Goal: Information Seeking & Learning: Learn about a topic

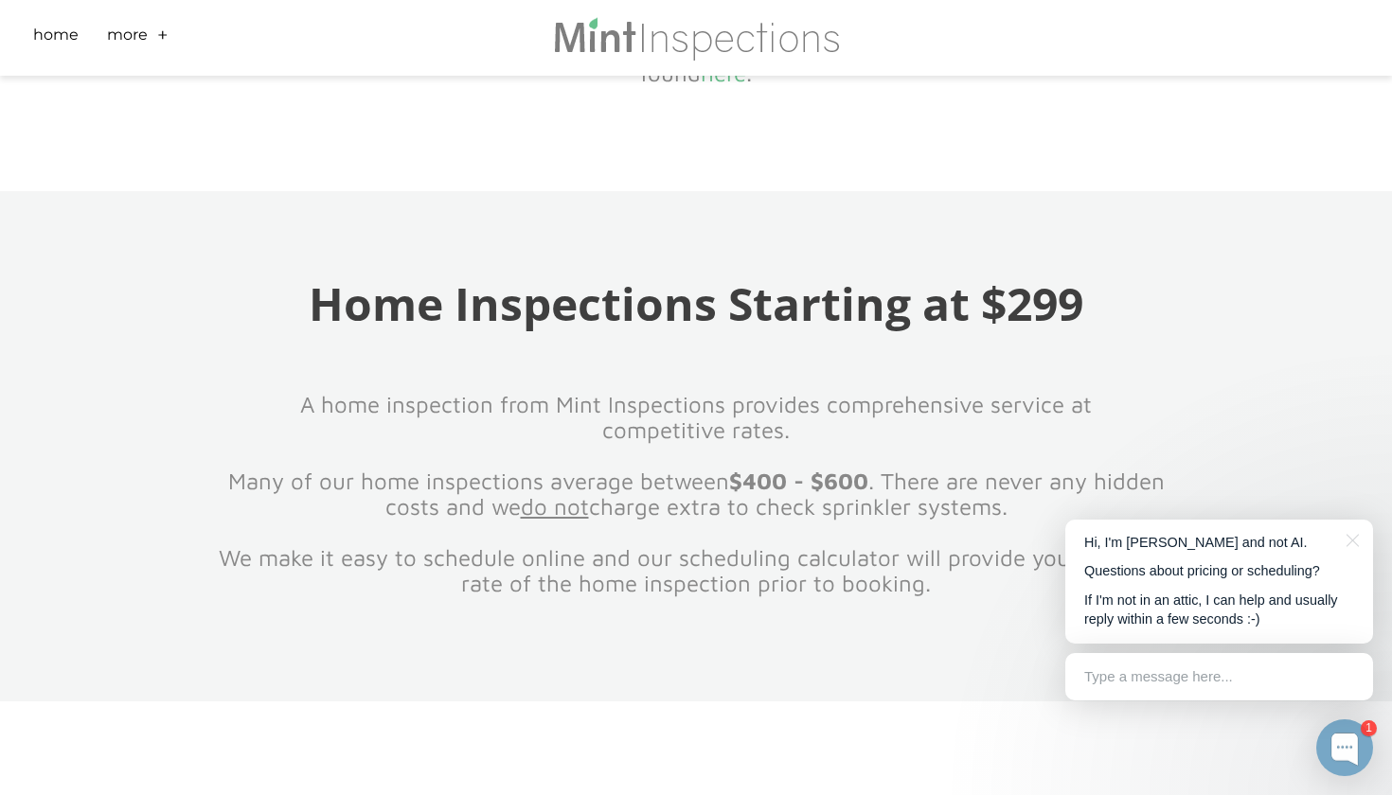
scroll to position [1638, 0]
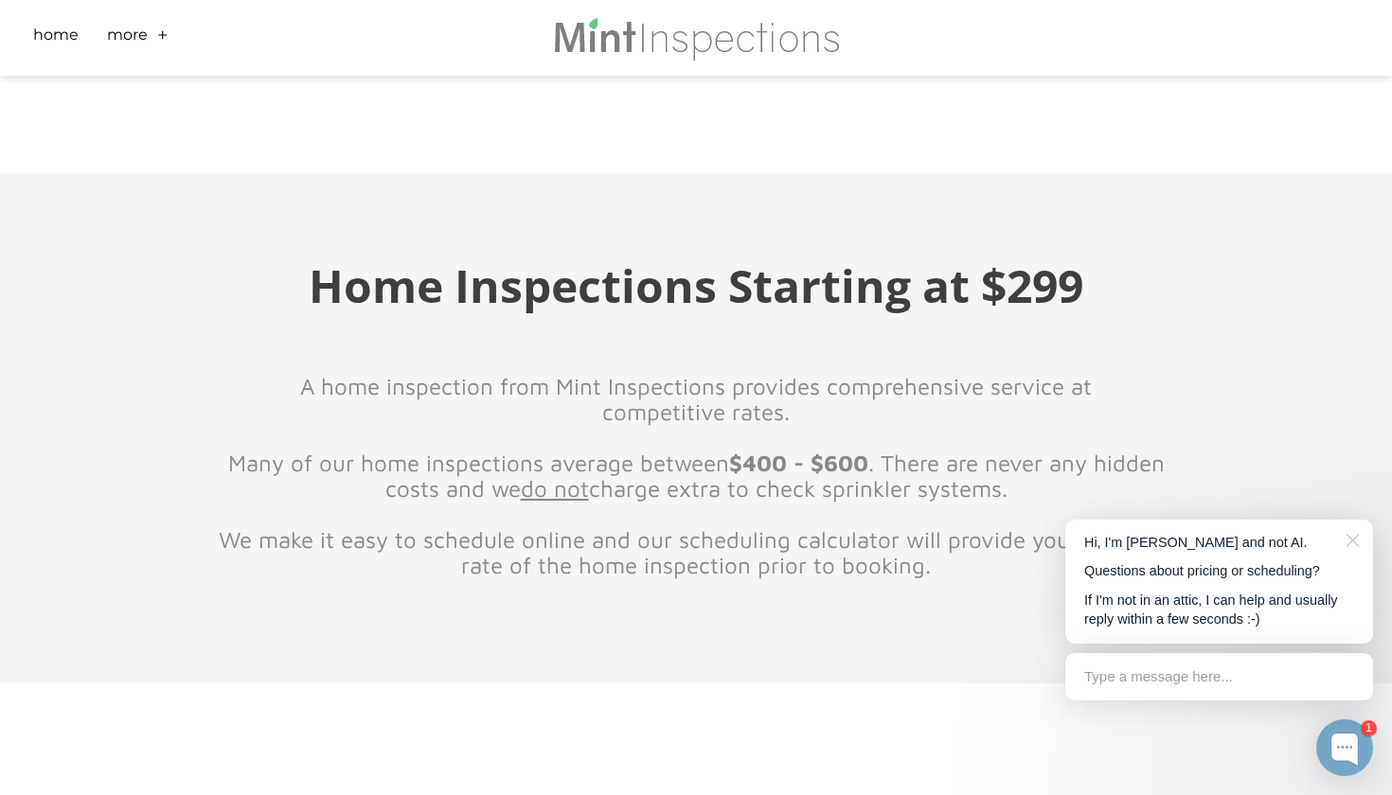
click at [1354, 543] on div at bounding box center [1349, 539] width 47 height 39
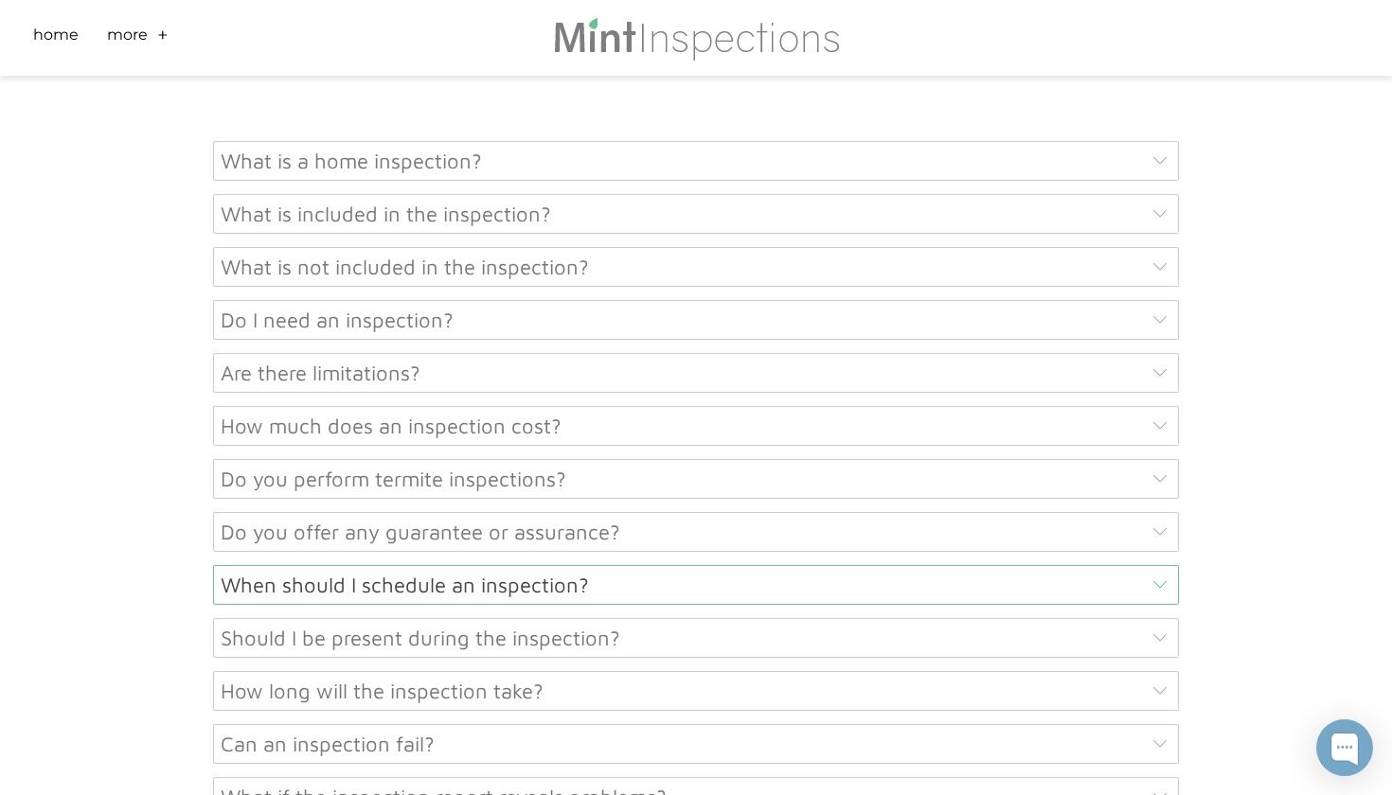
scroll to position [9104, 0]
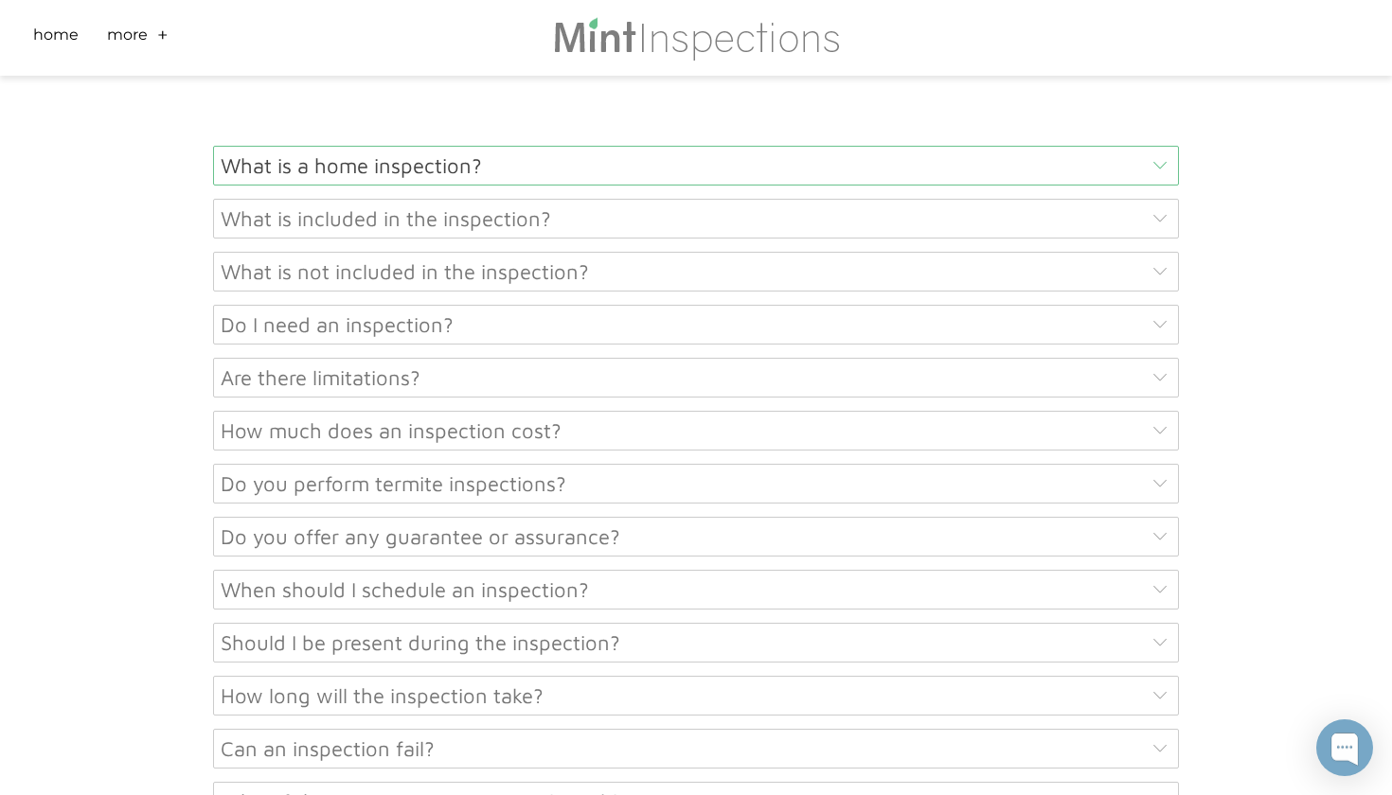
click at [422, 154] on div "What is a home inspection?" at bounding box center [696, 166] width 966 height 40
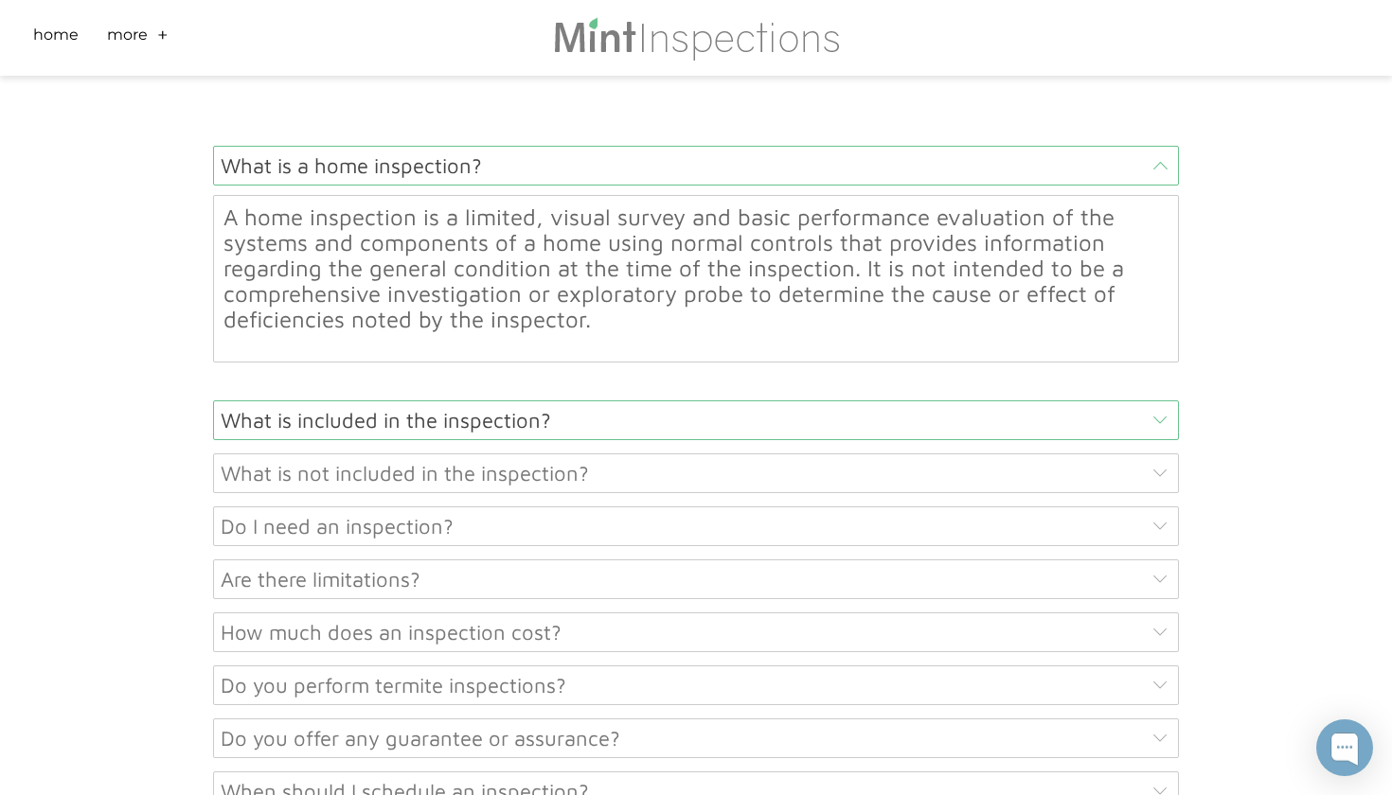
click at [407, 414] on div "What is included in the inspection?" at bounding box center [696, 421] width 966 height 40
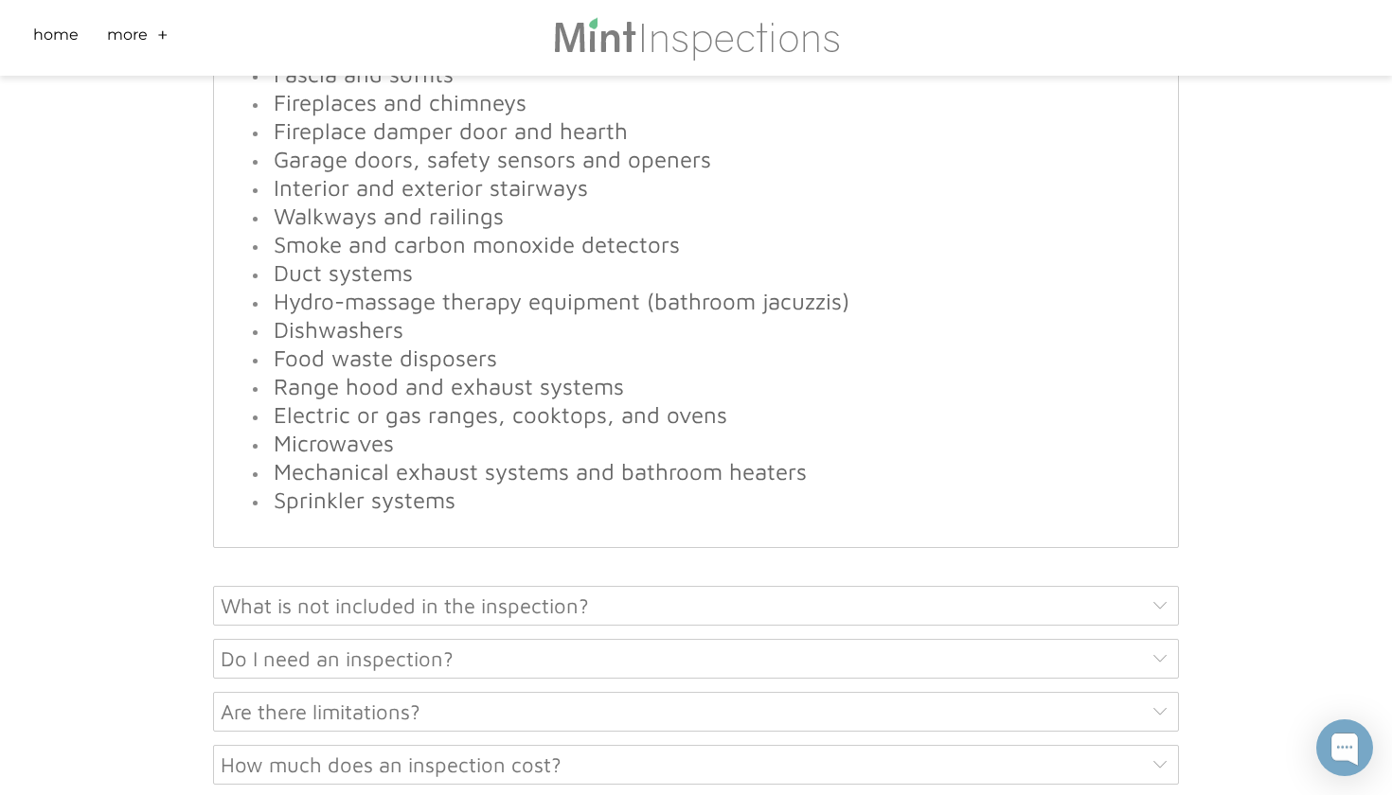
scroll to position [10096, 0]
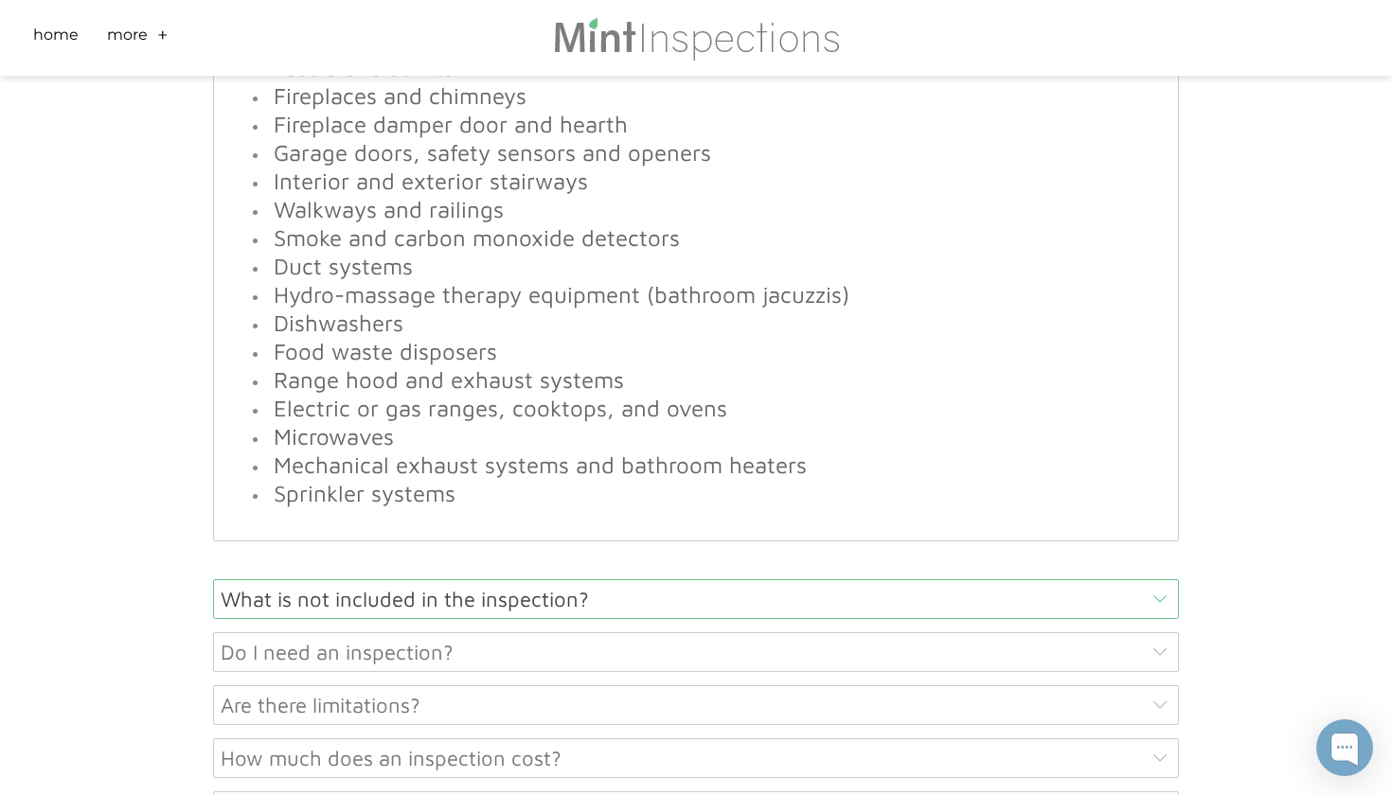
click at [441, 582] on div "What is not included in the inspection?" at bounding box center [696, 599] width 966 height 40
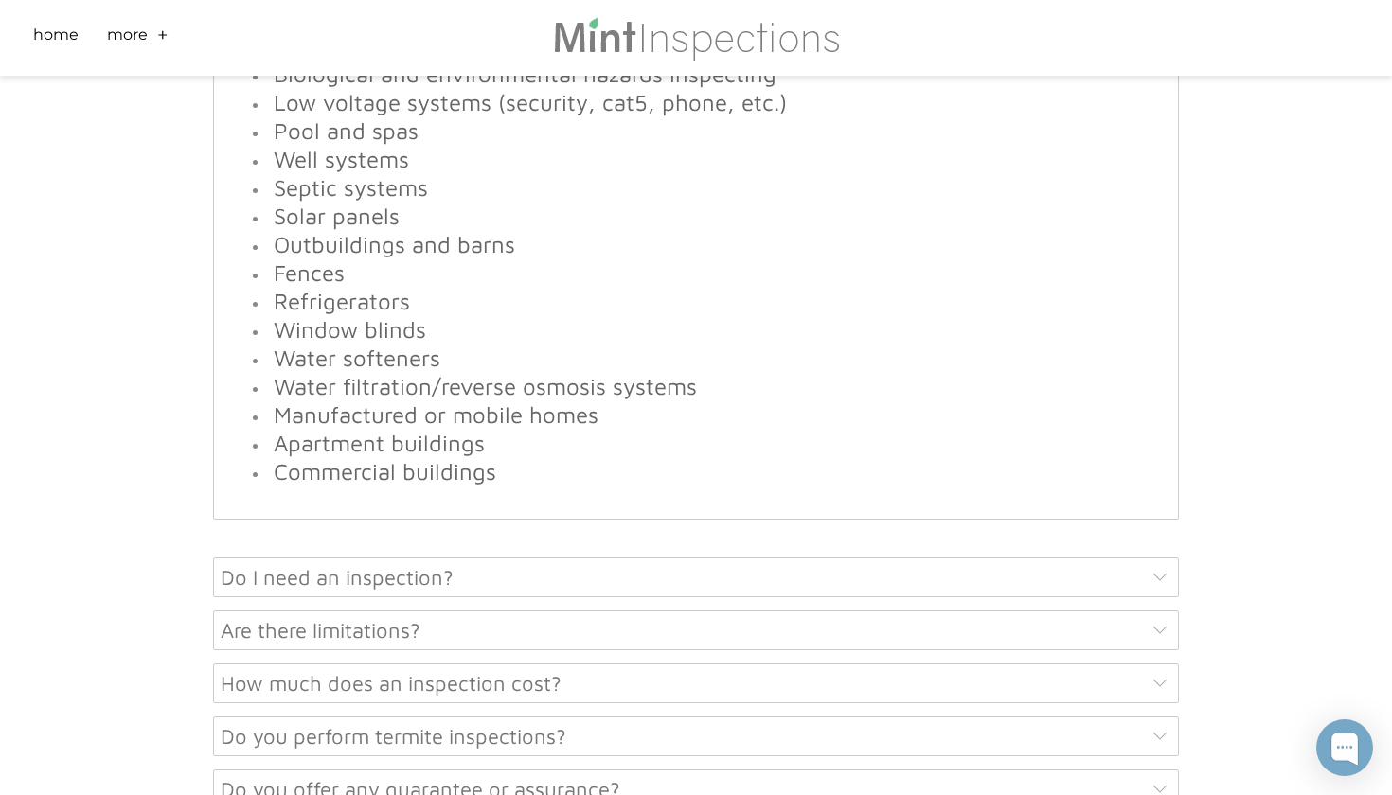
scroll to position [9581, 0]
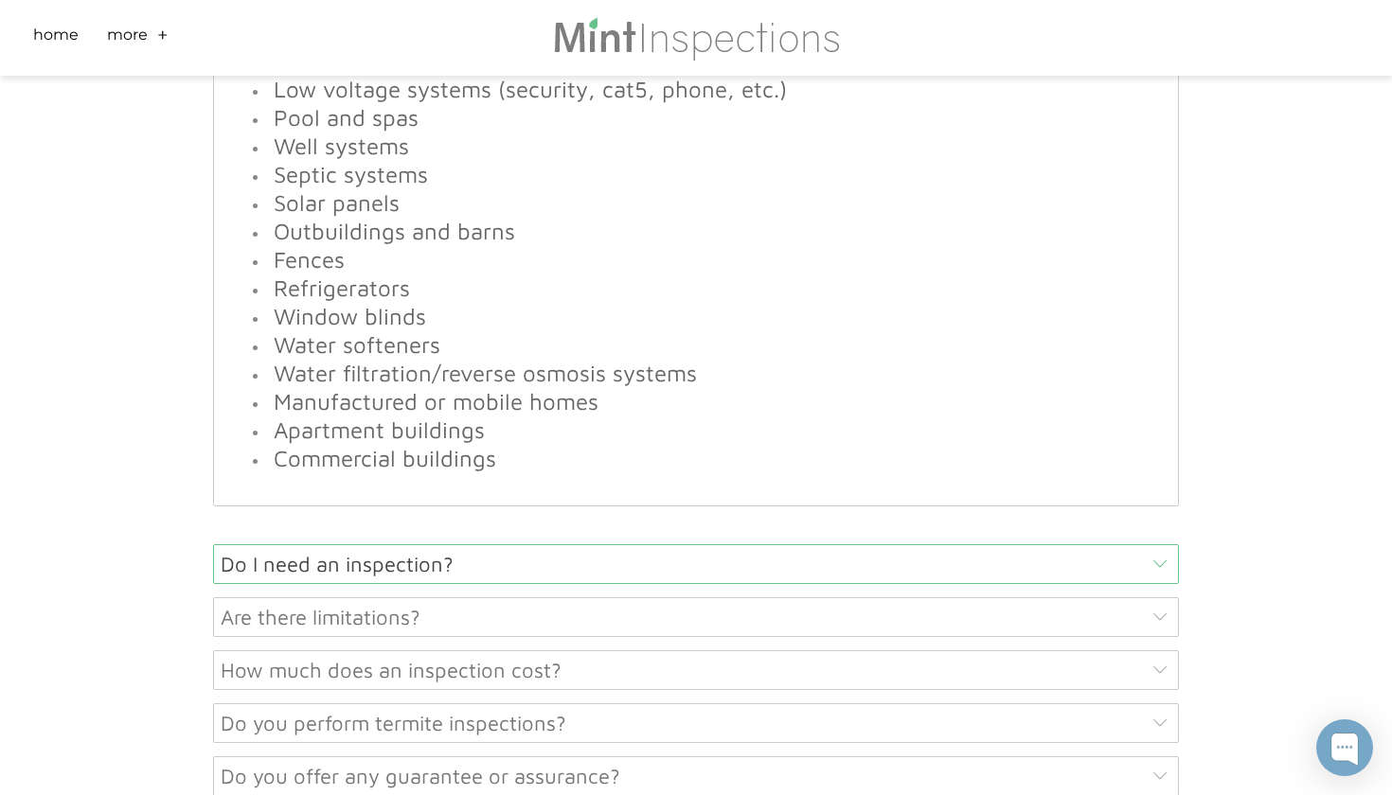
click at [603, 555] on div "Do I need an inspection?" at bounding box center [696, 564] width 966 height 40
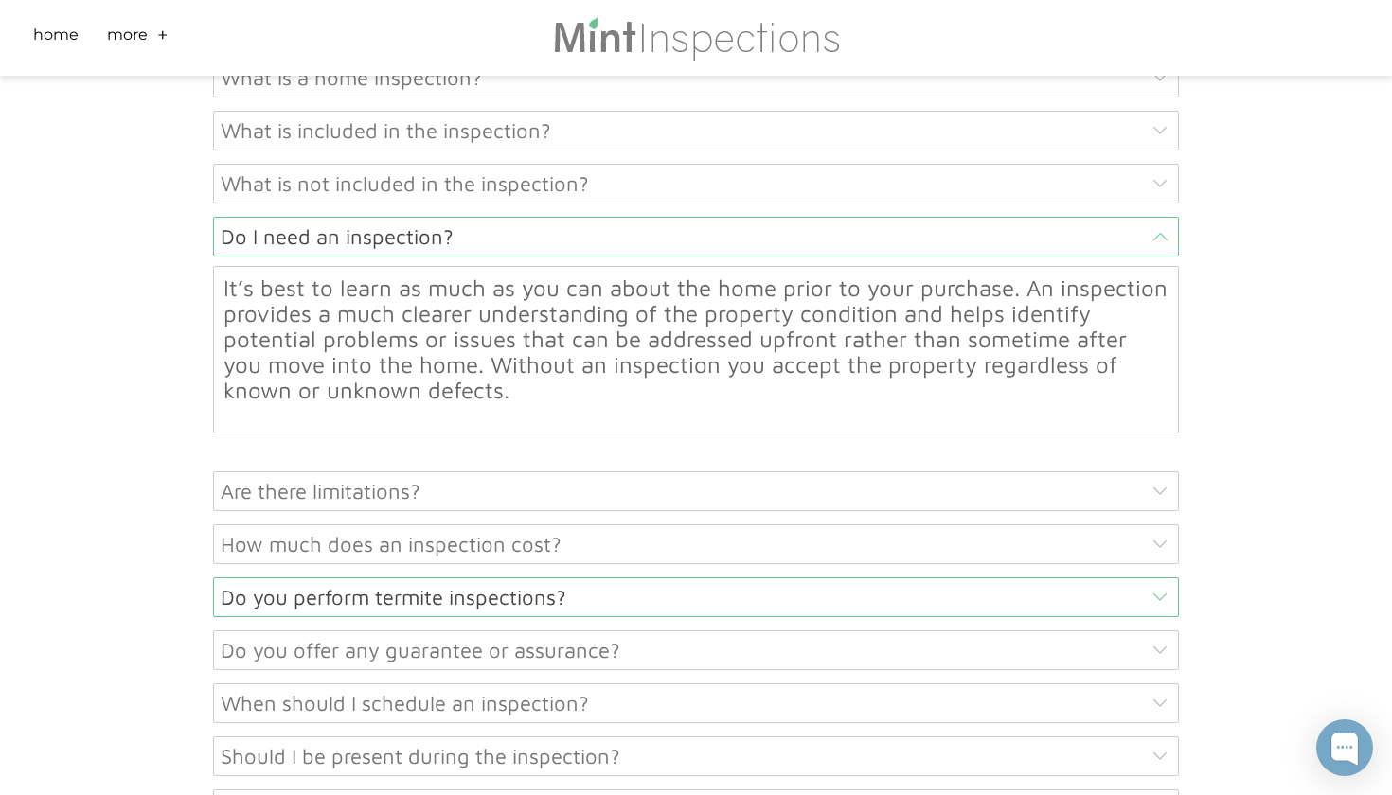
scroll to position [9192, 0]
click at [596, 544] on div "How much does an inspection cost?" at bounding box center [696, 545] width 966 height 40
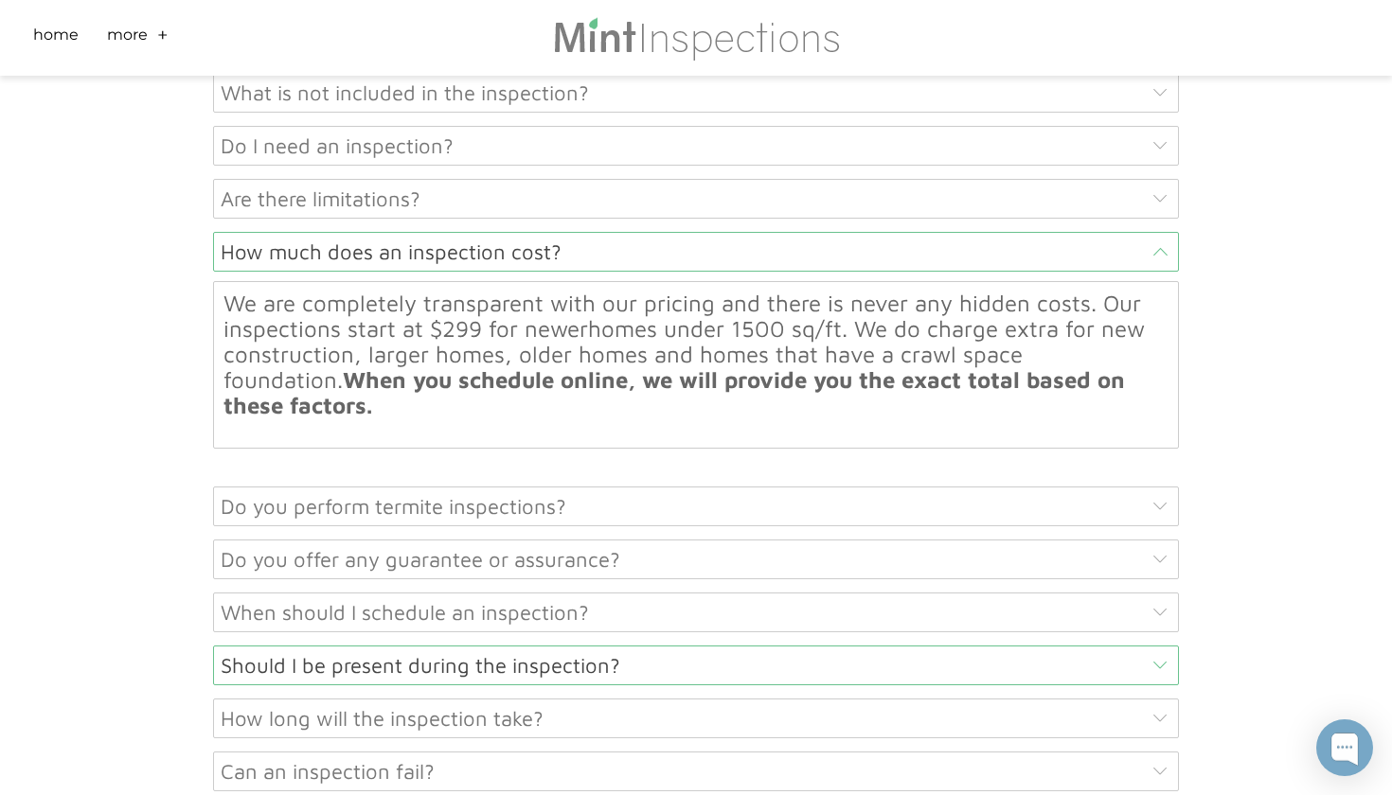
scroll to position [9285, 0]
click at [514, 591] on div "When should I schedule an inspection?" at bounding box center [696, 611] width 966 height 40
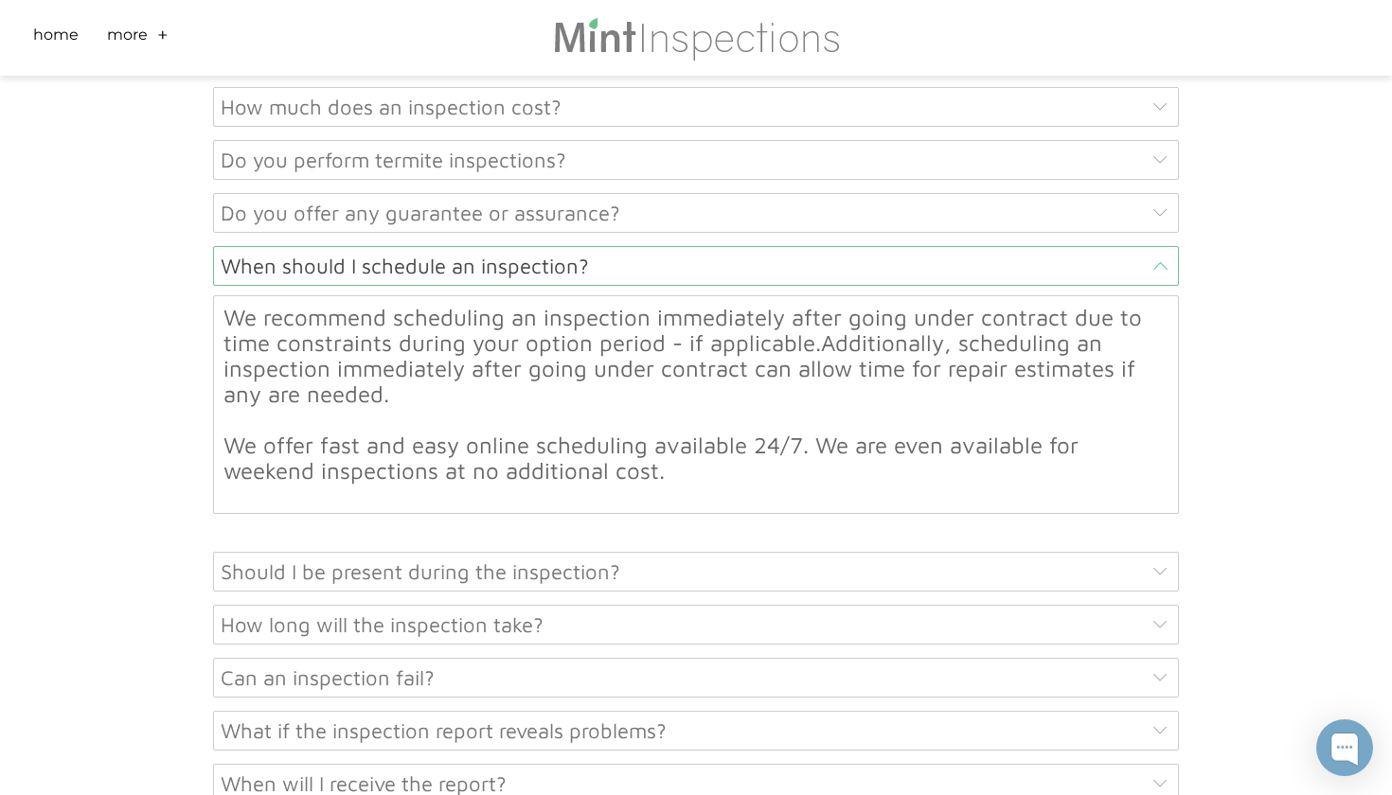
scroll to position [9430, 0]
click at [501, 561] on div "Should I be present during the inspection?" at bounding box center [696, 570] width 966 height 40
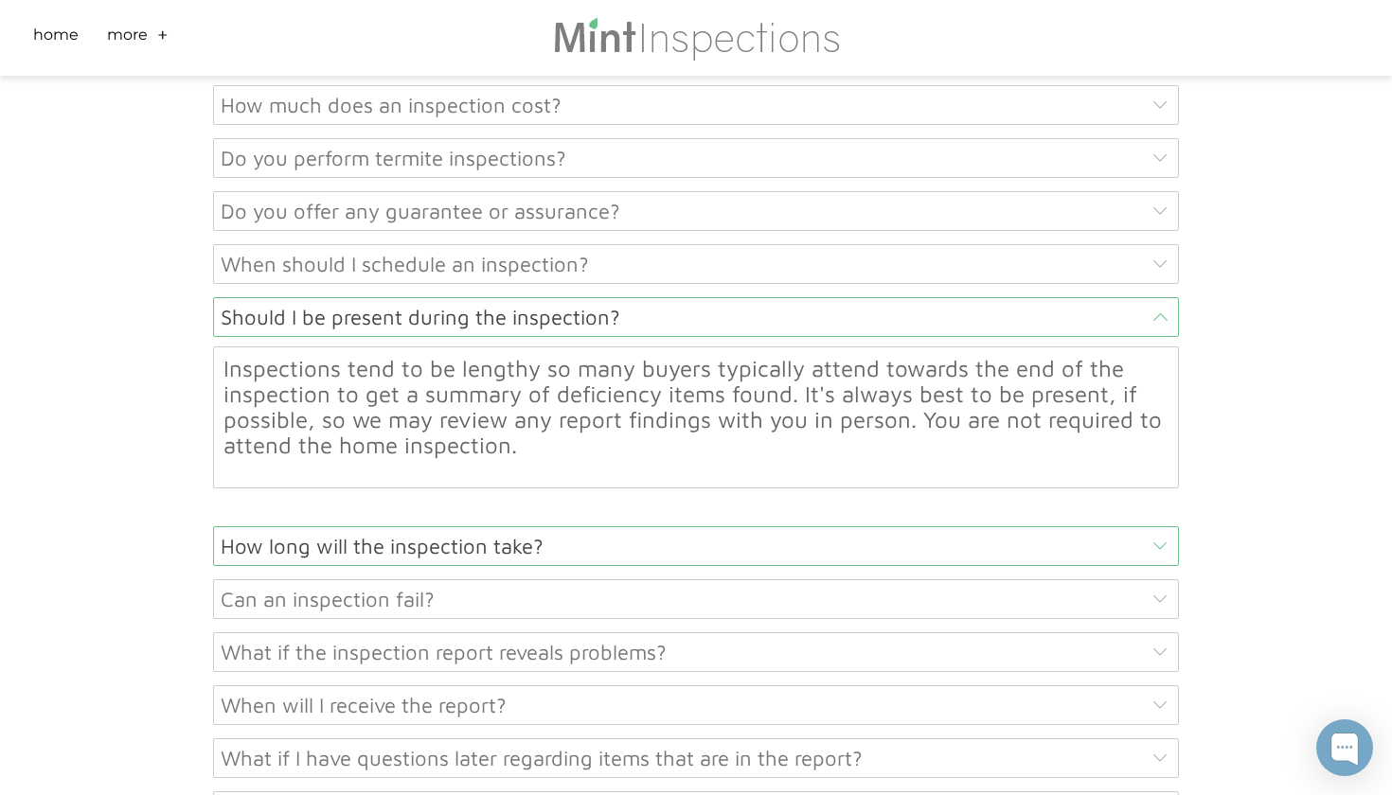
click at [495, 546] on div "How long will the inspection take?" at bounding box center [696, 546] width 966 height 40
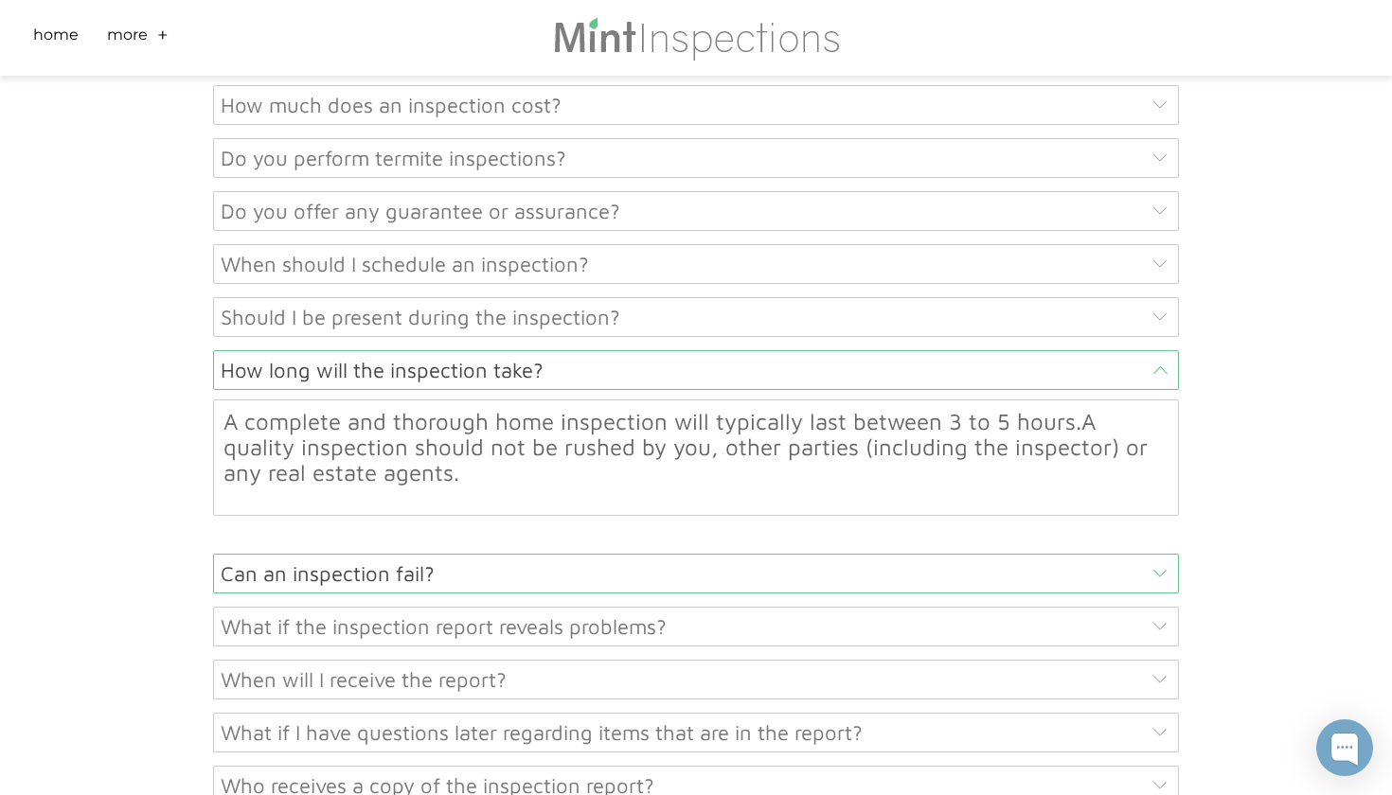
click at [500, 561] on div "Can an inspection fail?" at bounding box center [696, 574] width 966 height 40
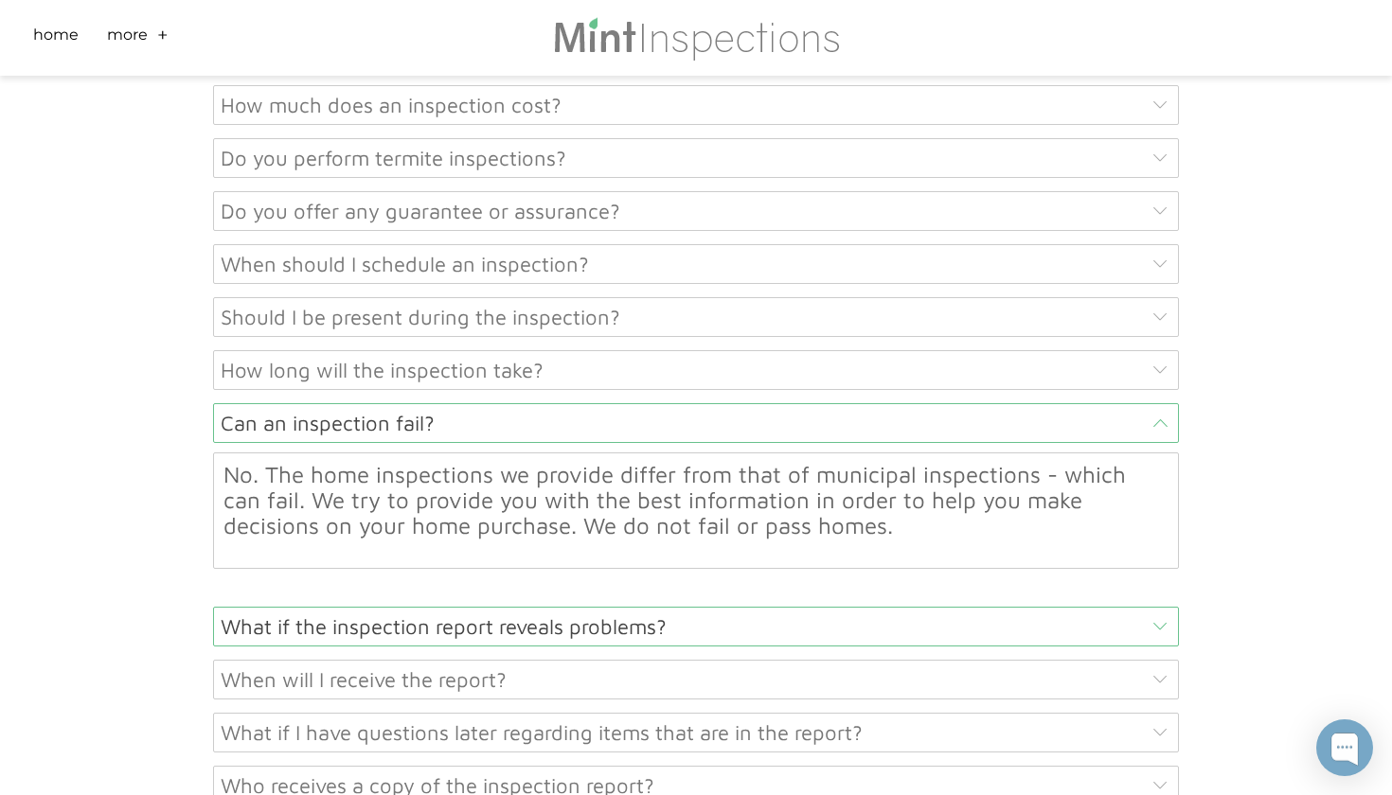
click at [524, 615] on div "What if the inspection report reveals problems?" at bounding box center [696, 627] width 966 height 40
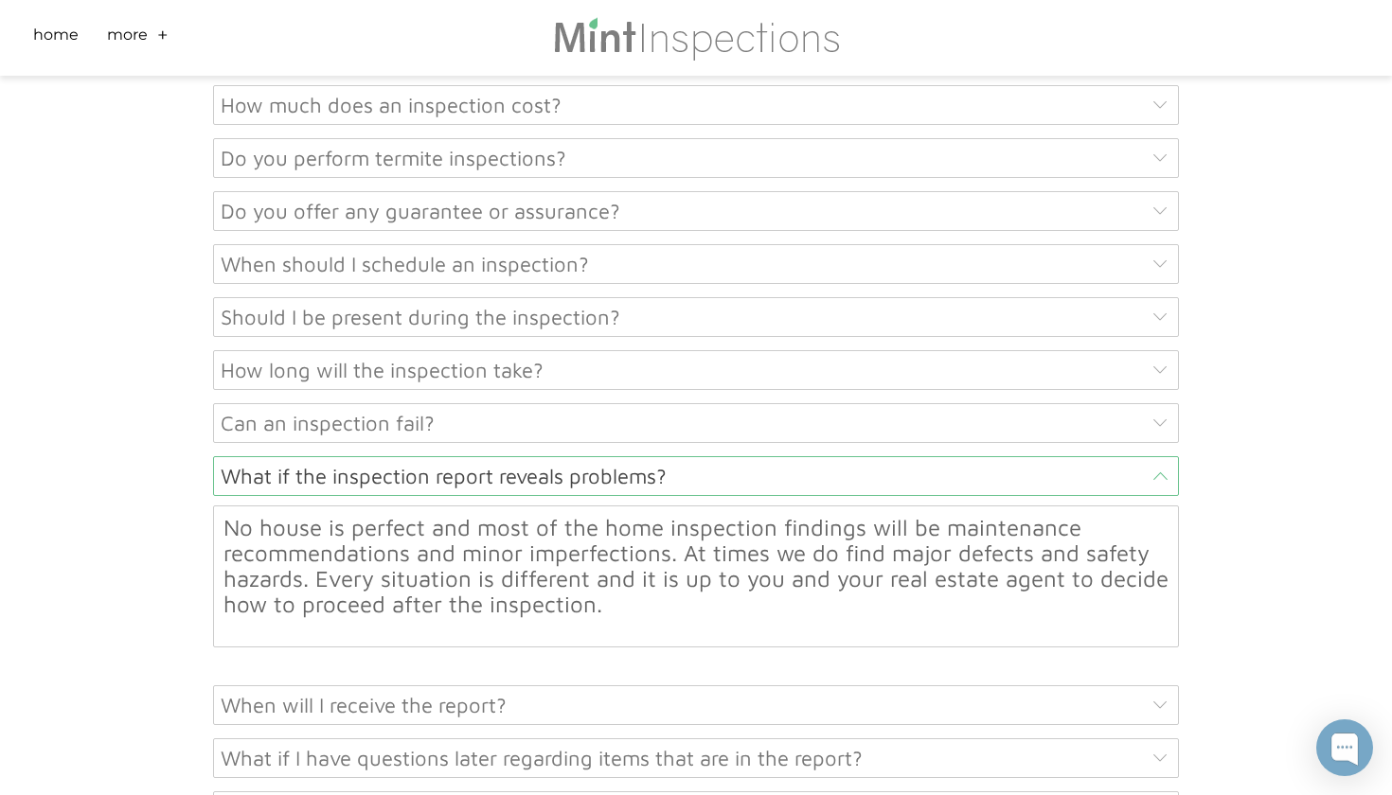
scroll to position [9480, 0]
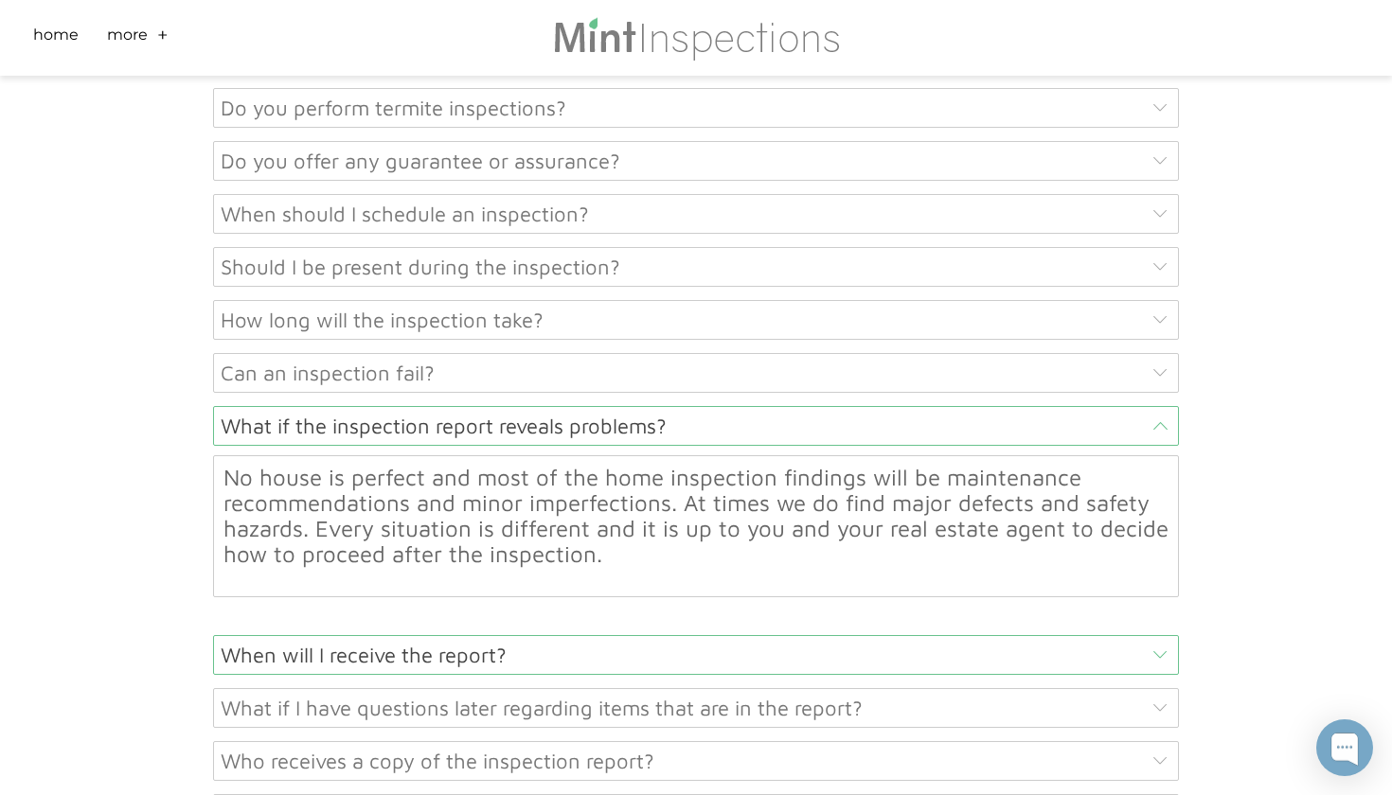
click at [525, 635] on div "When will I receive the report?" at bounding box center [696, 655] width 966 height 40
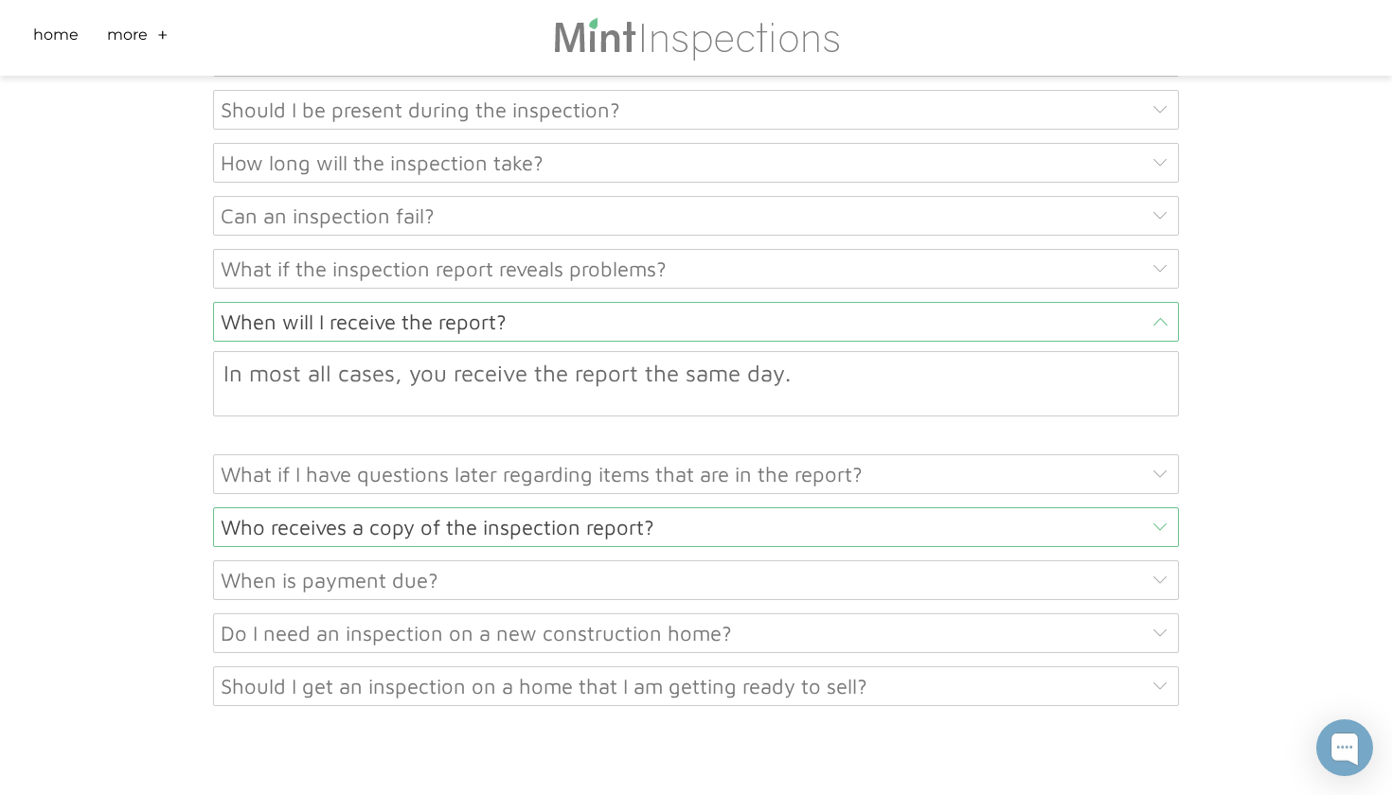
scroll to position [9644, 0]
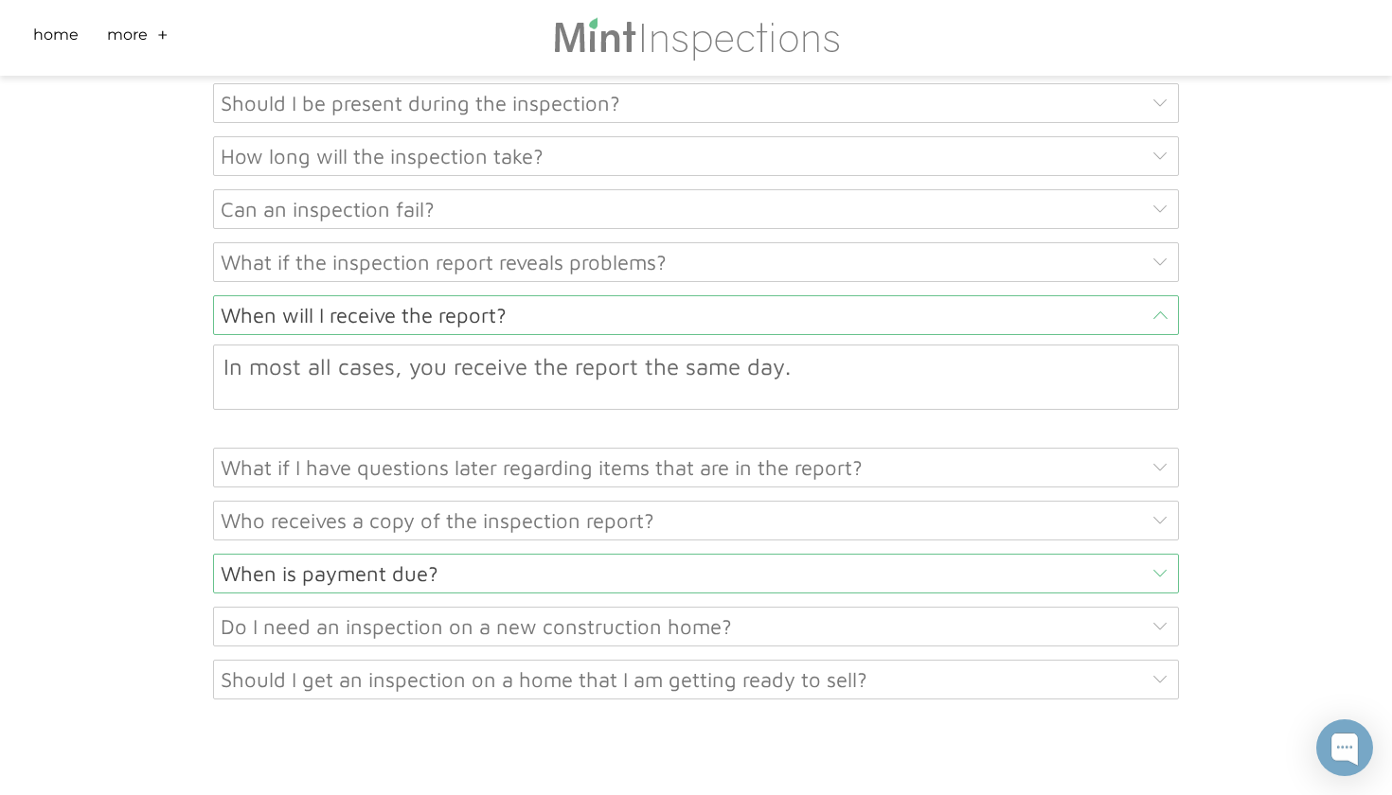
click at [508, 562] on div "When is payment due?" at bounding box center [696, 574] width 966 height 40
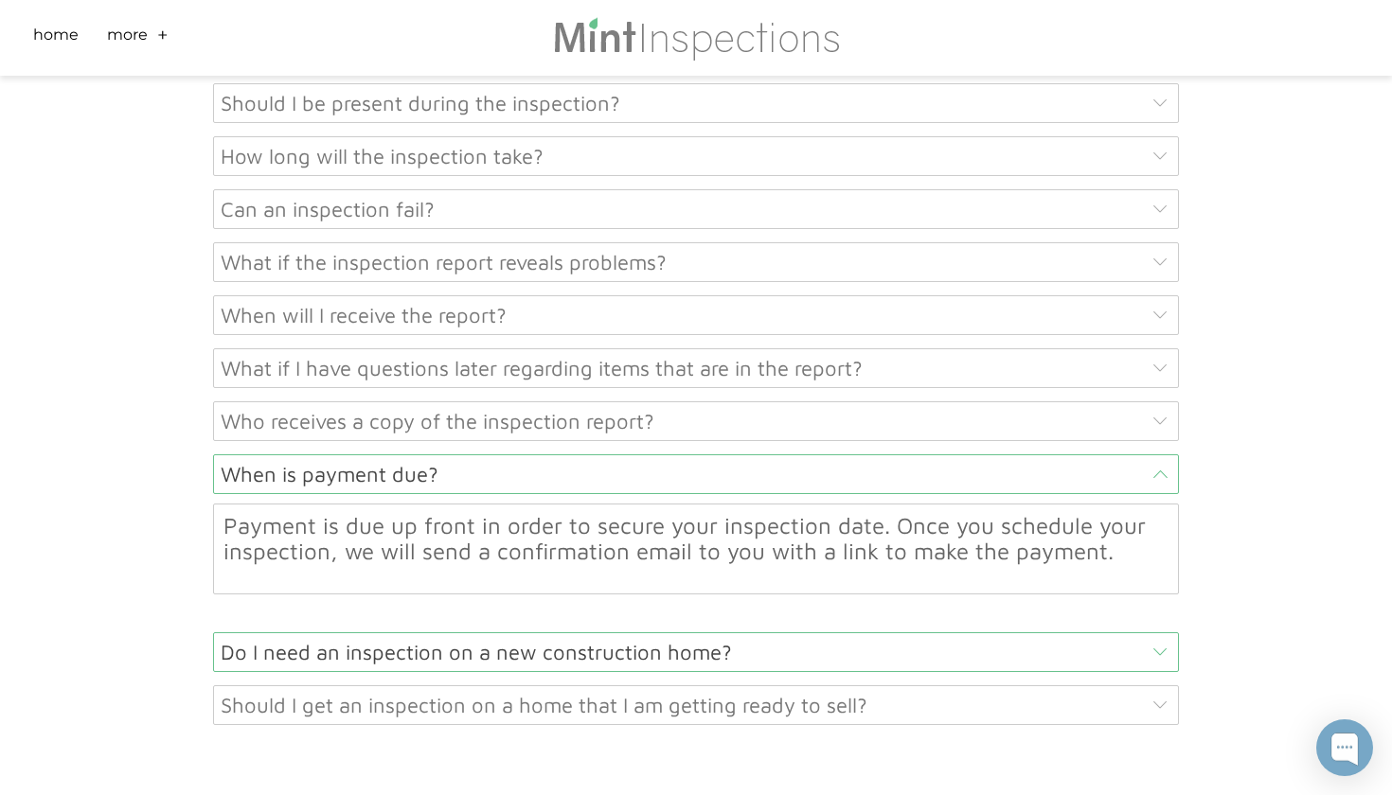
click at [506, 644] on div "Do I need an inspection on a new construction home?" at bounding box center [696, 653] width 966 height 40
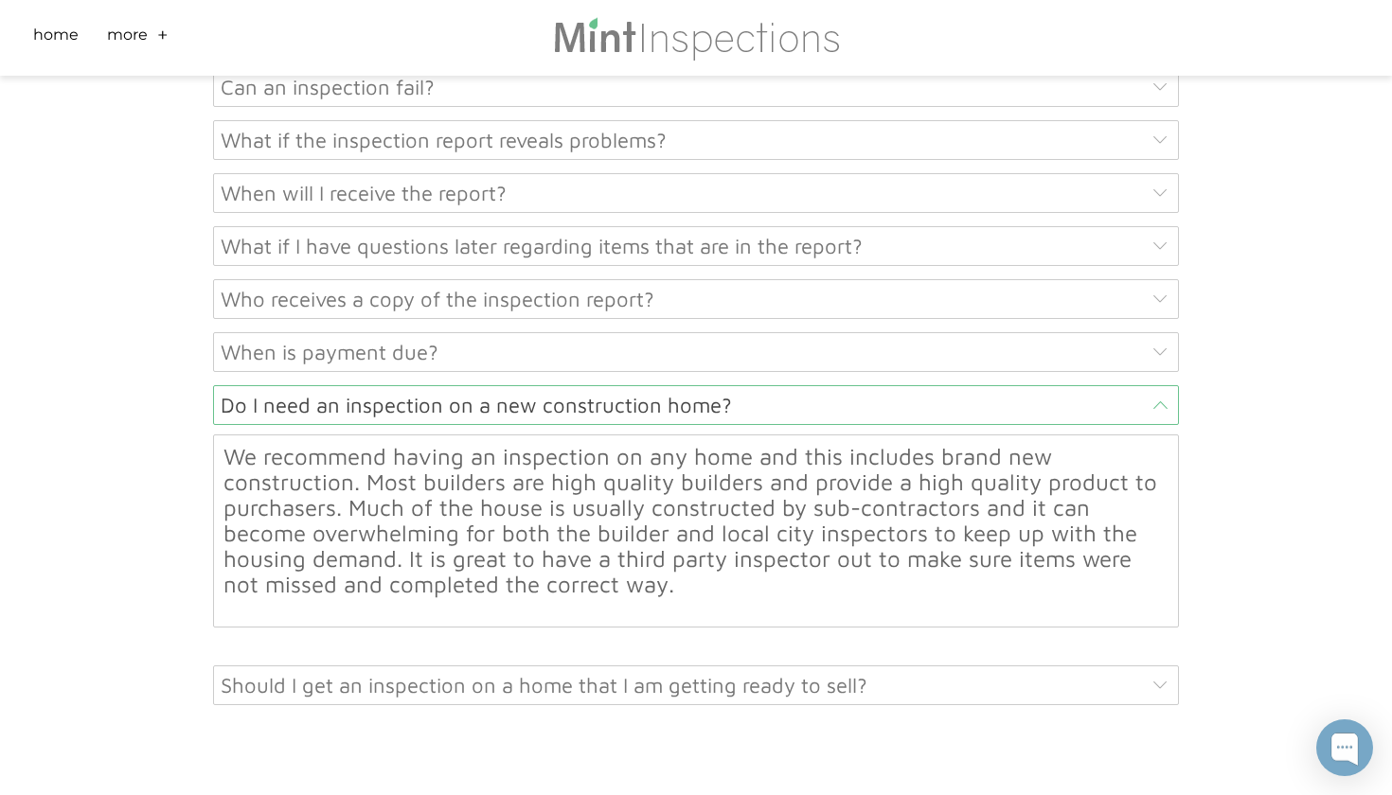
scroll to position [9780, 0]
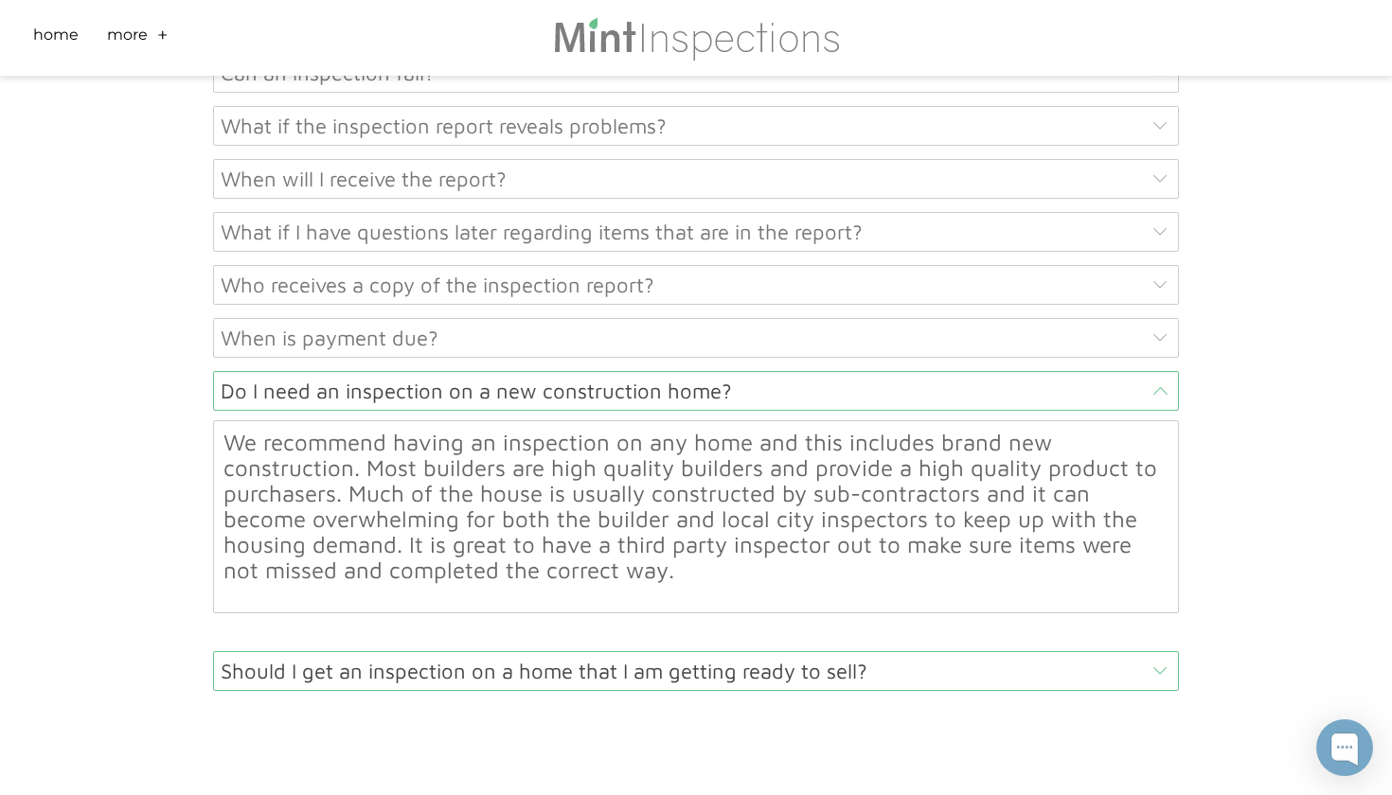
click at [606, 676] on div "Should I get an inspection on a home that I am getting ready to sell?" at bounding box center [696, 671] width 966 height 40
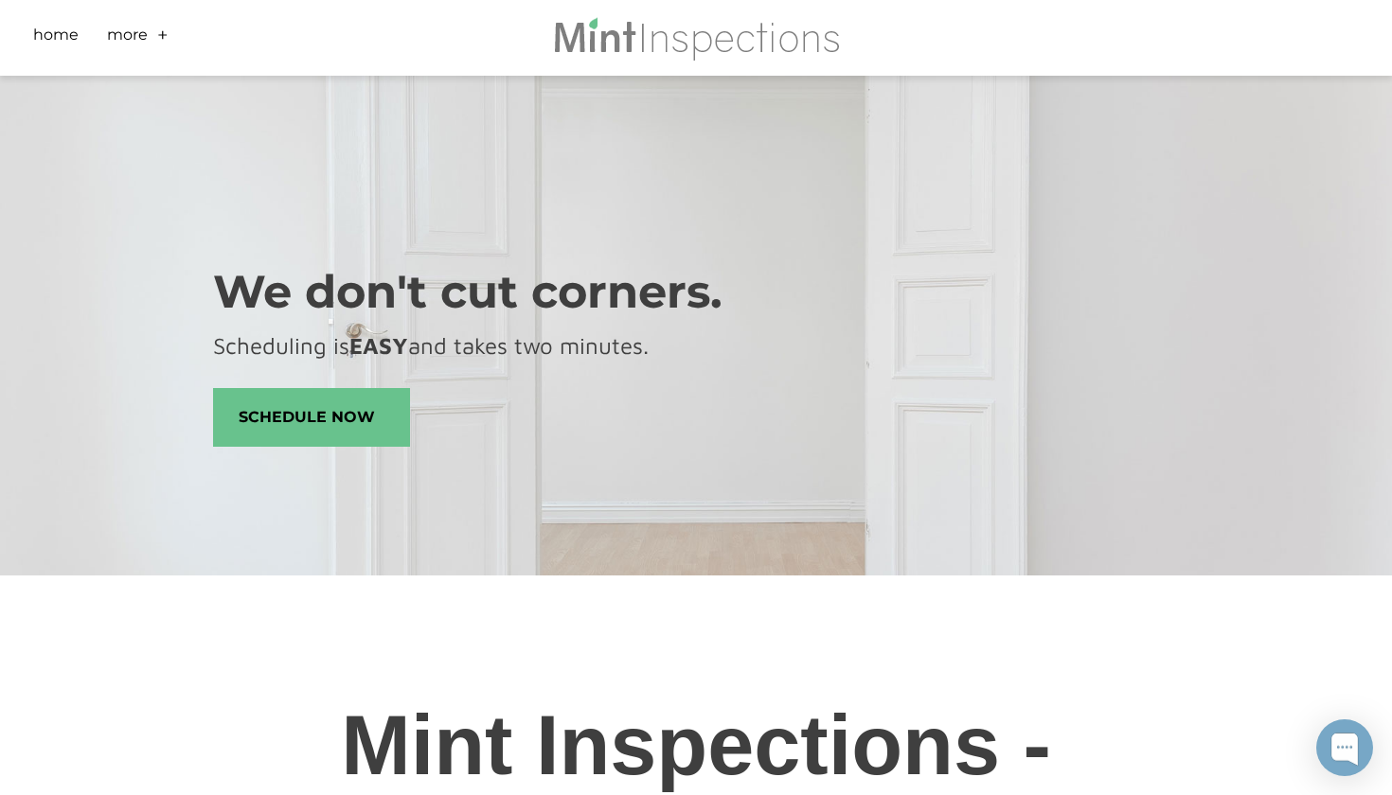
scroll to position [0, 0]
click at [137, 27] on link "More" at bounding box center [127, 38] width 41 height 29
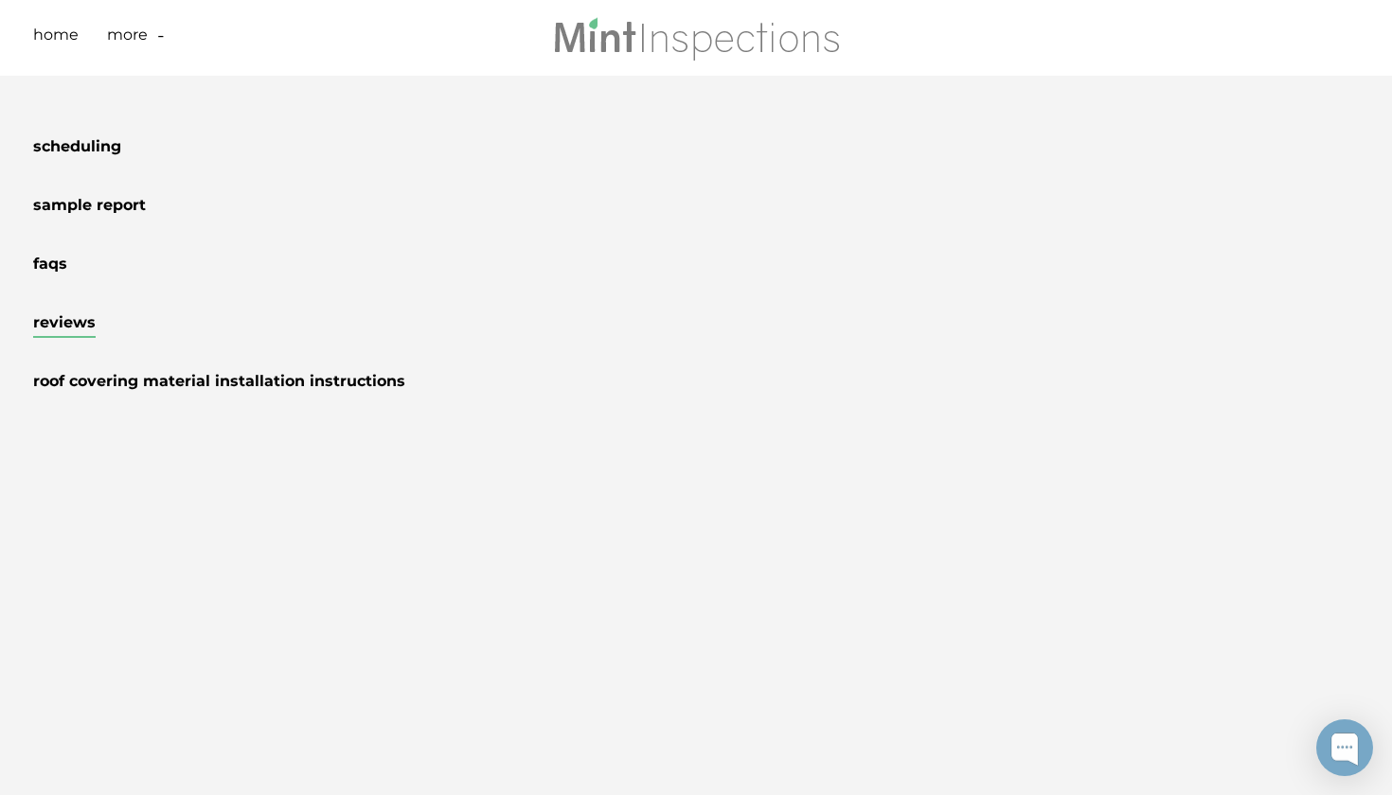
click at [67, 330] on link "Reviews" at bounding box center [64, 325] width 62 height 25
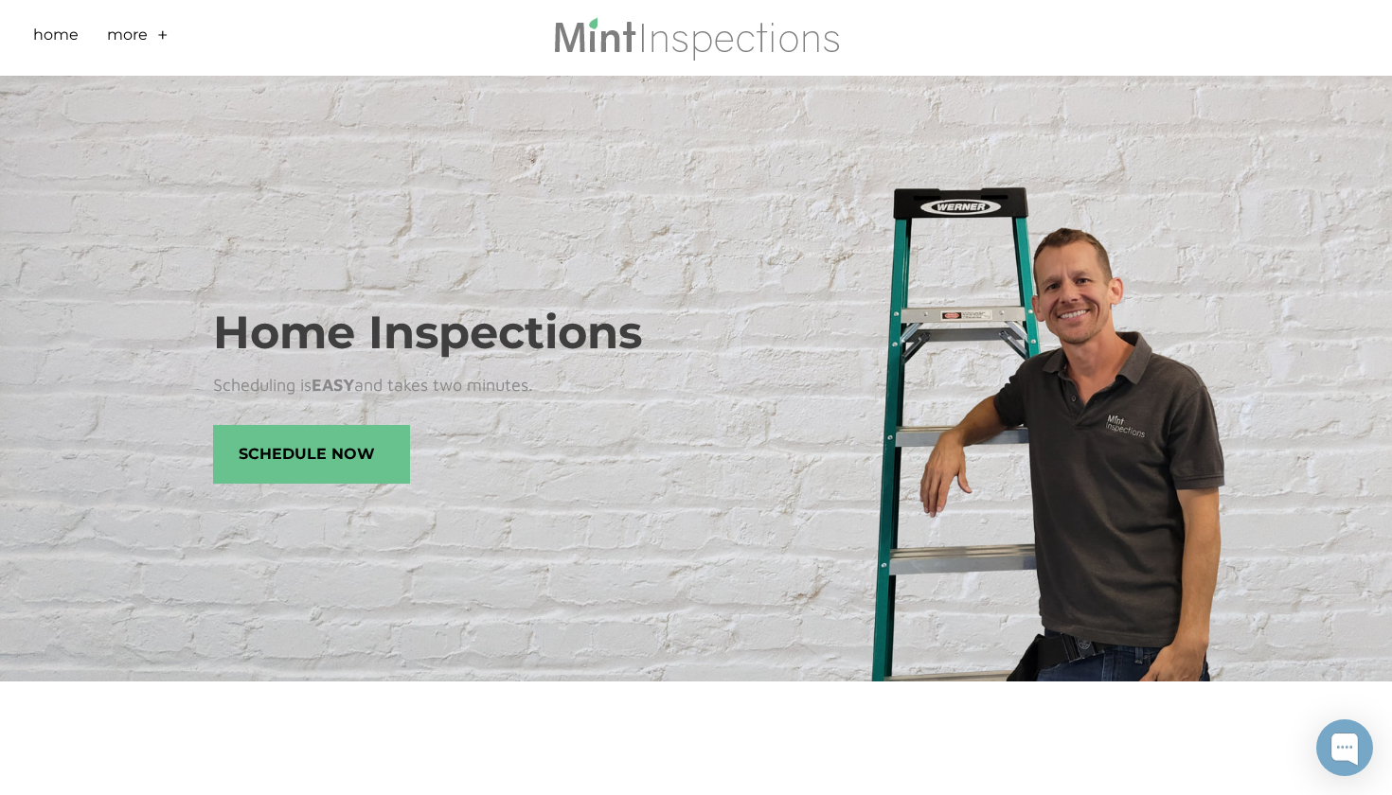
click at [150, 36] on li "More + - Scheduling Sample Report FAQs Reviews Roof Covering Material Installat…" at bounding box center [142, 38] width 71 height 76
click at [161, 37] on link "+" at bounding box center [162, 38] width 11 height 29
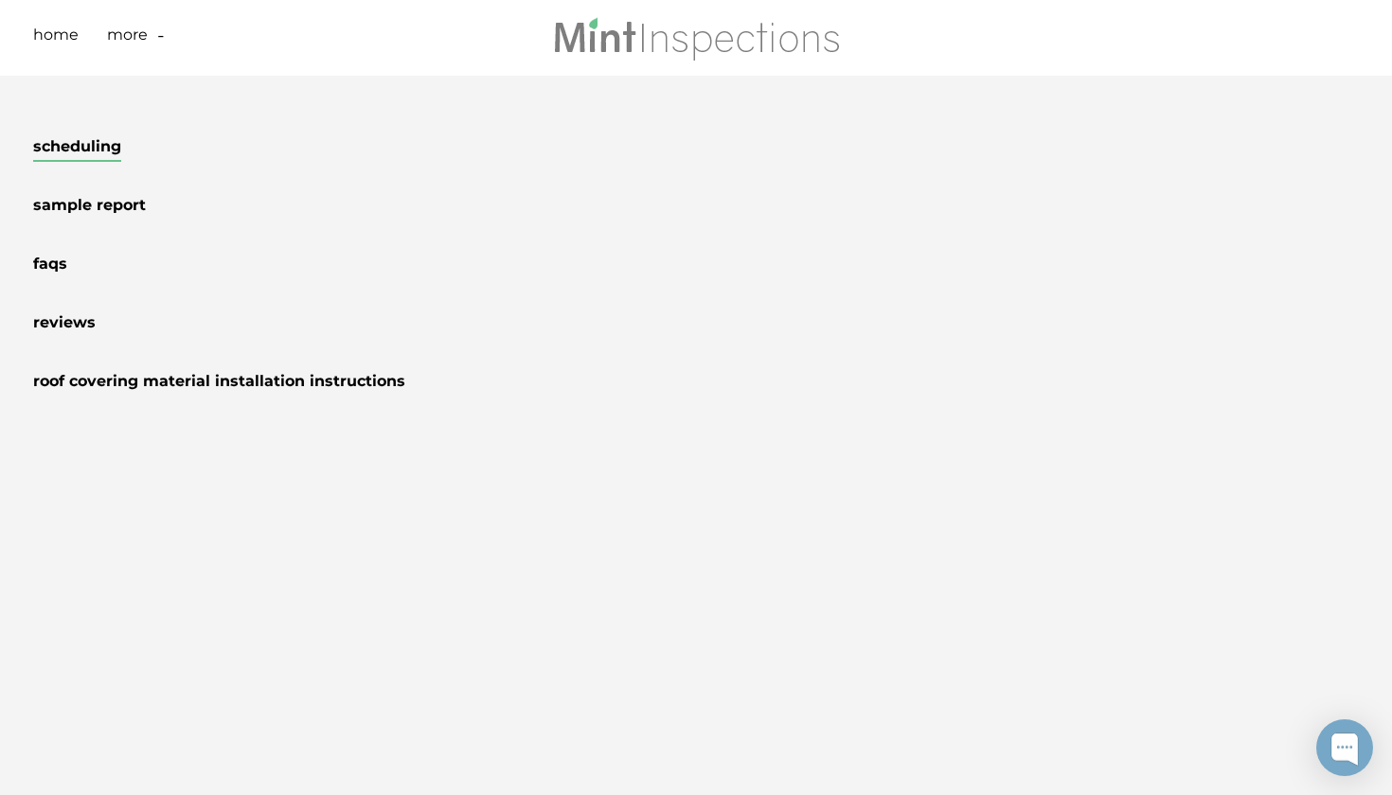
click at [100, 143] on link "Scheduling" at bounding box center [77, 149] width 88 height 25
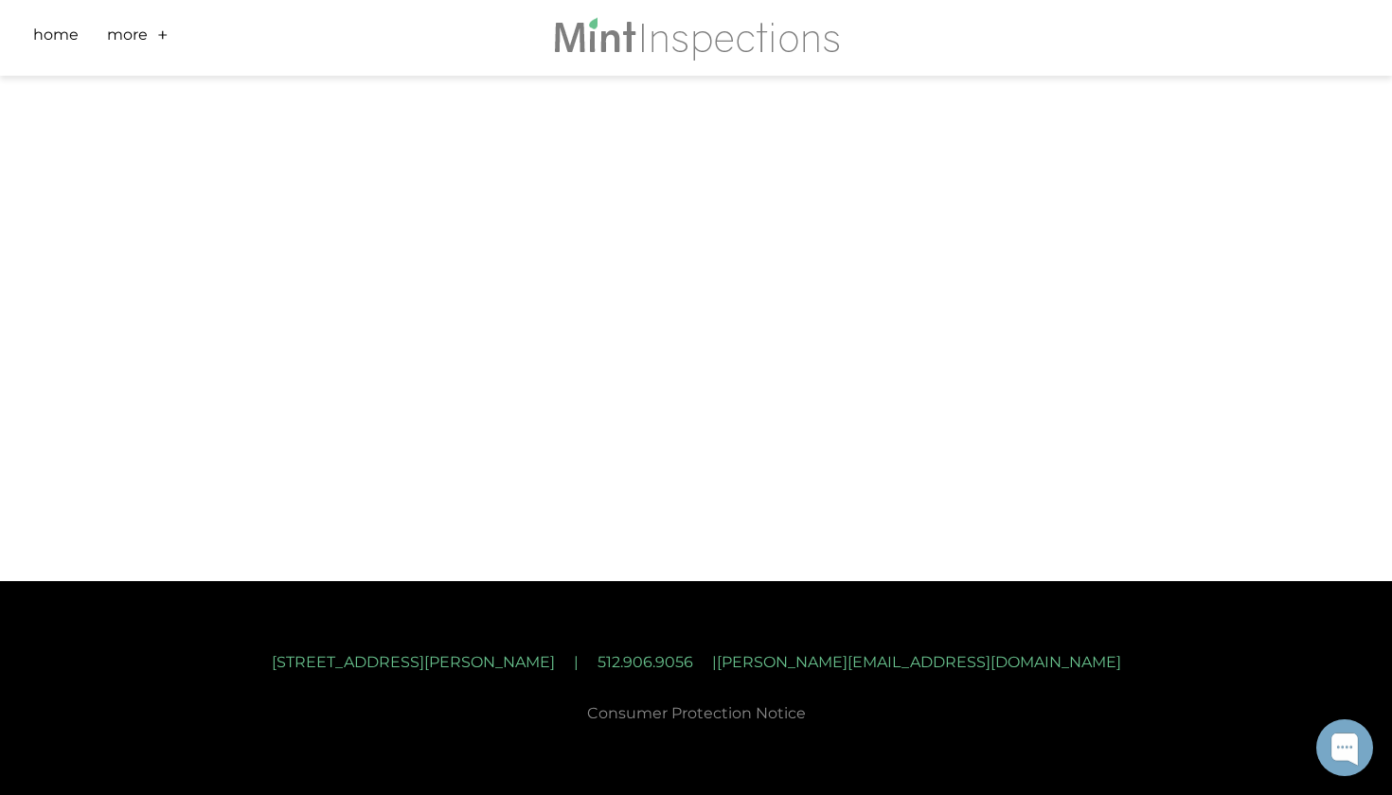
scroll to position [1074, 0]
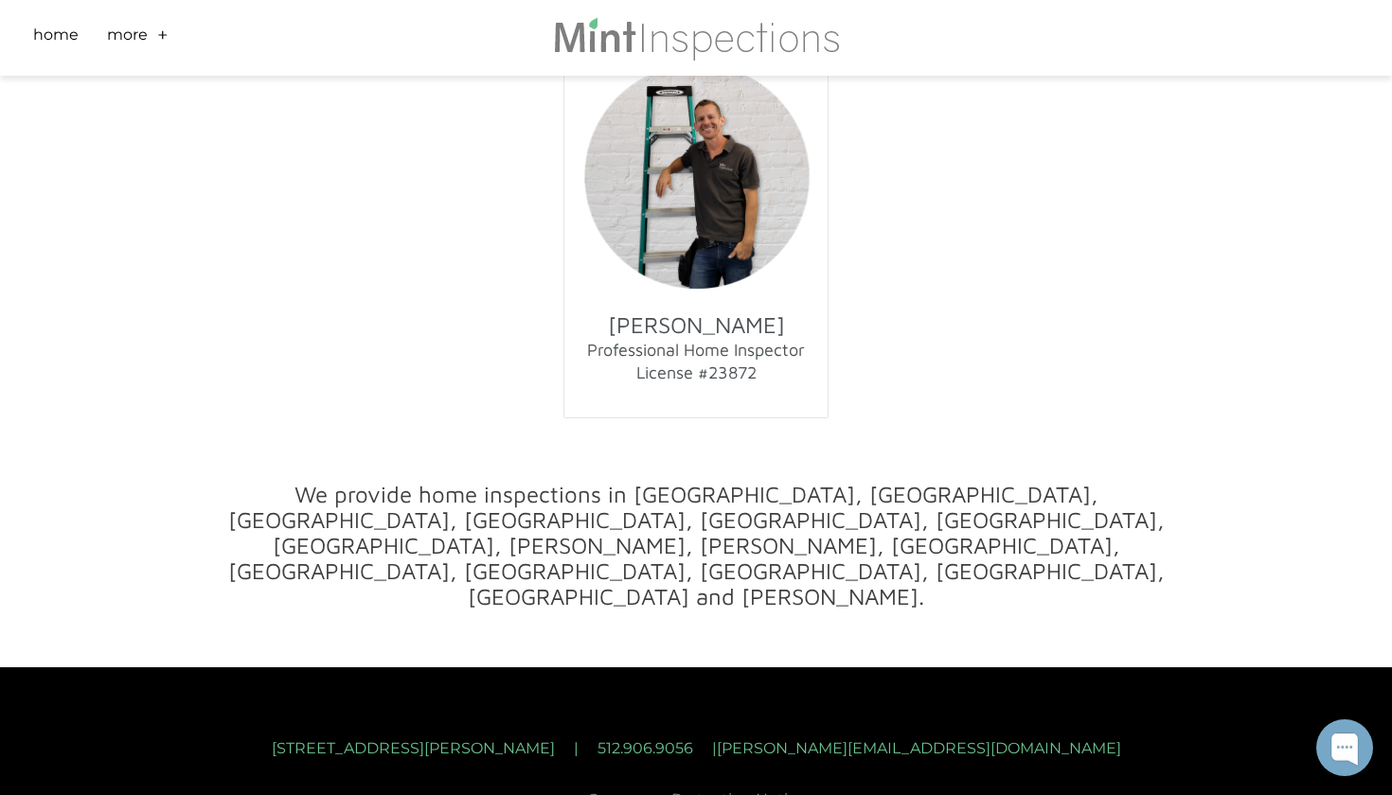
scroll to position [10306, 0]
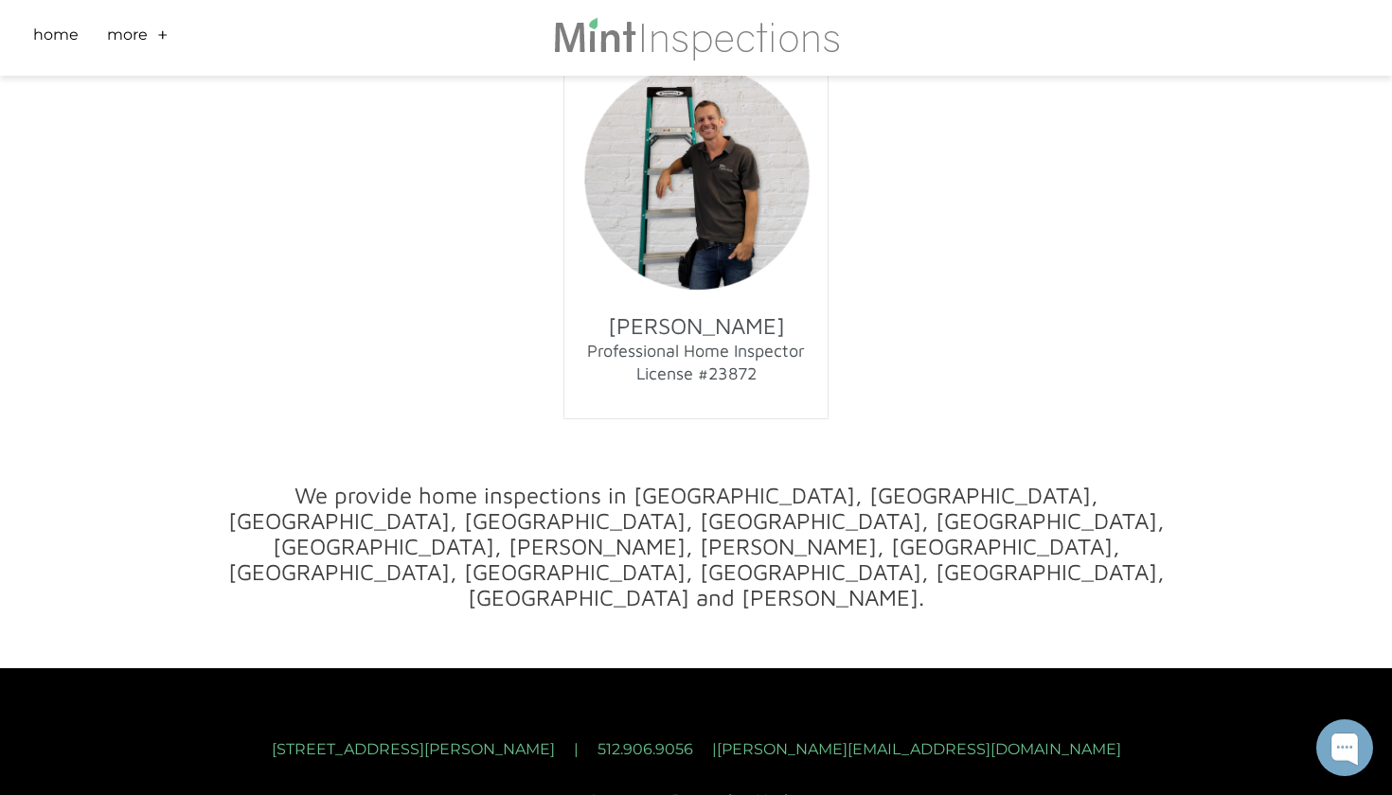
click at [401, 740] on font "2232 Aaron Ross Way | Round Rock, Tx 78665 | 512.906.9056 | Josh@MintInspection…" at bounding box center [696, 749] width 849 height 18
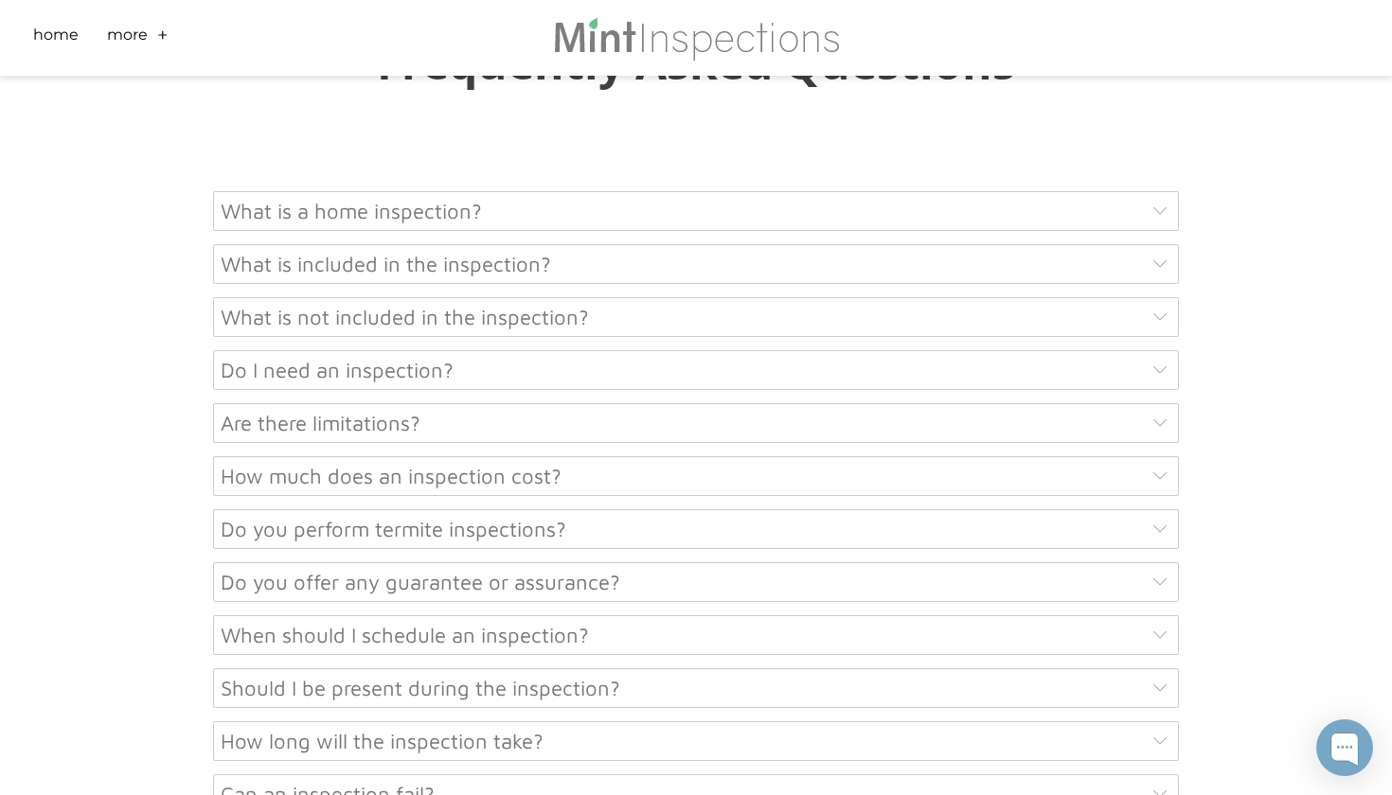
scroll to position [8553, 0]
